Goal: Find specific page/section: Find specific page/section

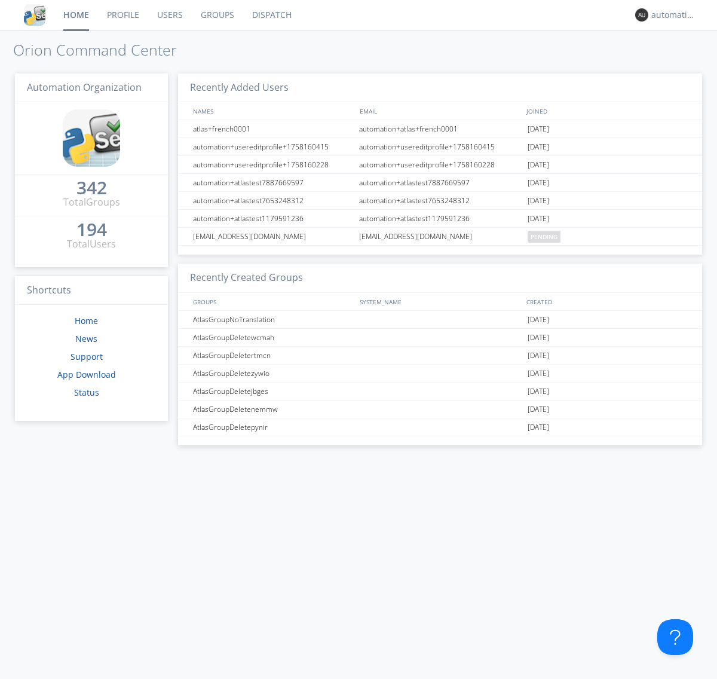
click at [271, 15] on link "Dispatch" at bounding box center [271, 15] width 57 height 30
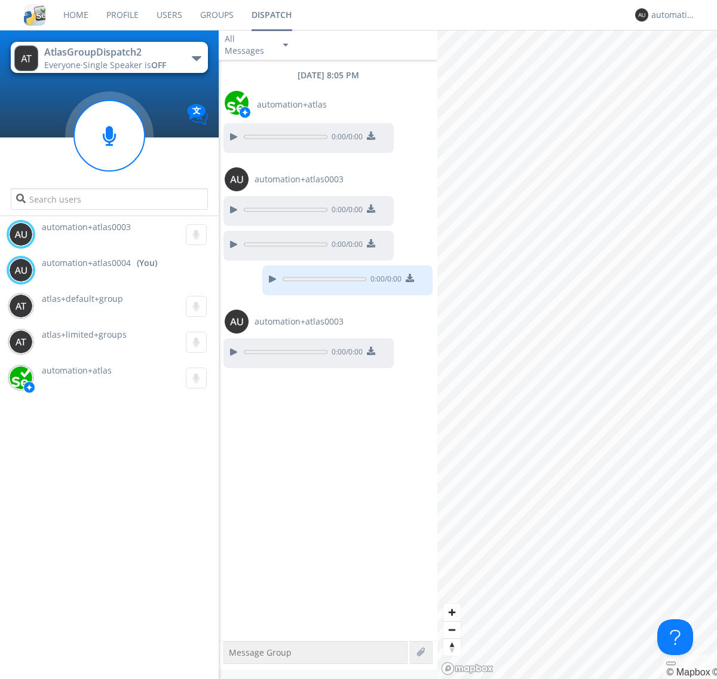
click at [196, 58] on div "button" at bounding box center [197, 58] width 10 height 5
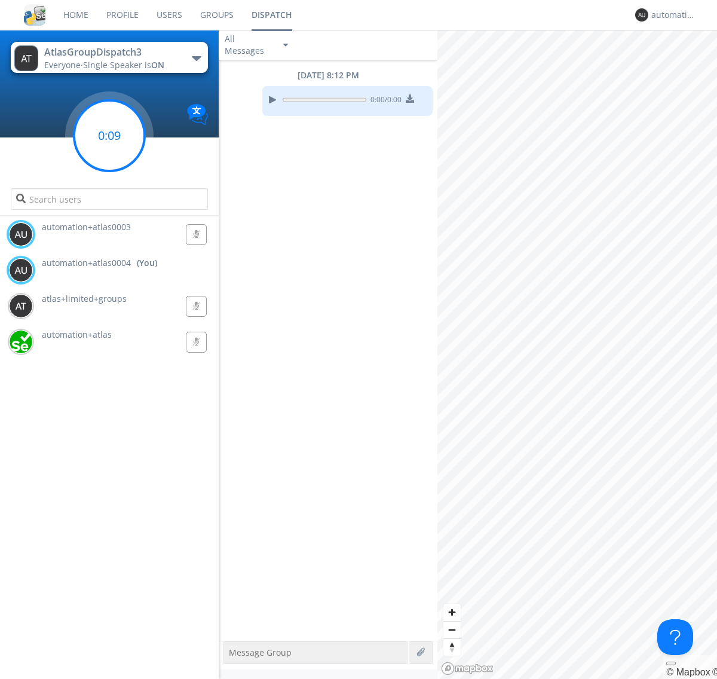
click at [109, 136] on g at bounding box center [109, 135] width 71 height 71
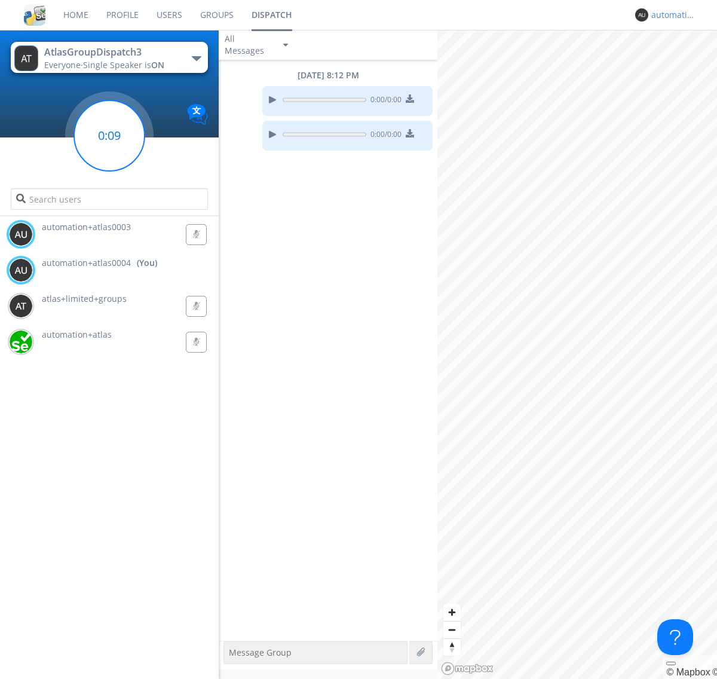
click at [671, 15] on div "automation+atlas0004" at bounding box center [674, 15] width 45 height 12
